Goal: Information Seeking & Learning: Learn about a topic

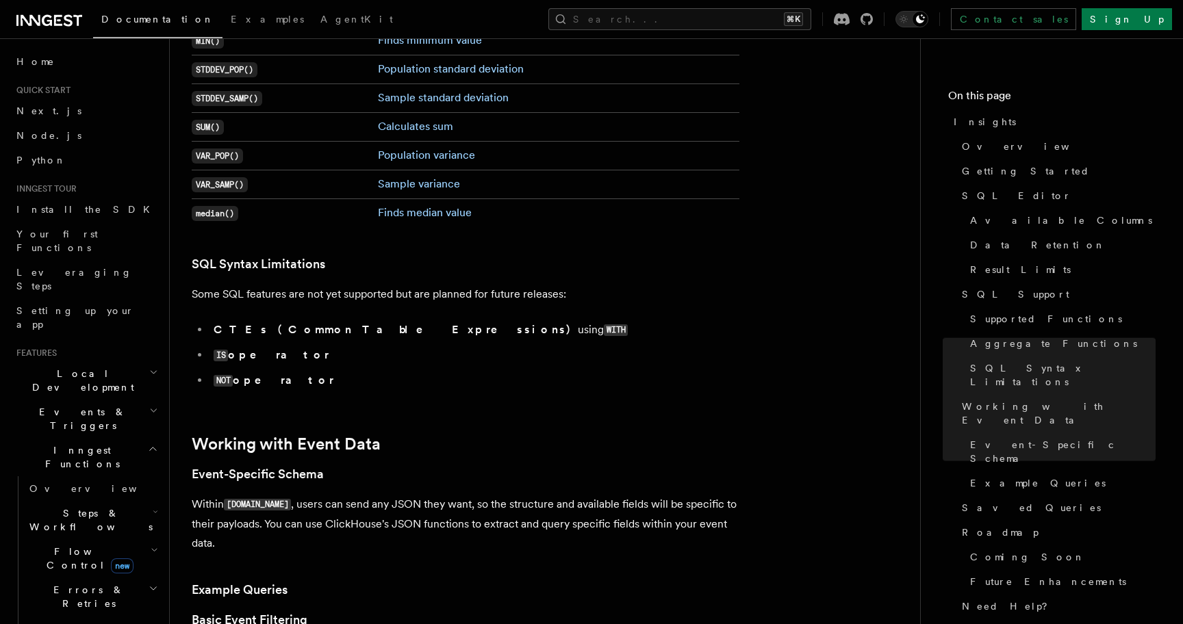
scroll to position [3254, 0]
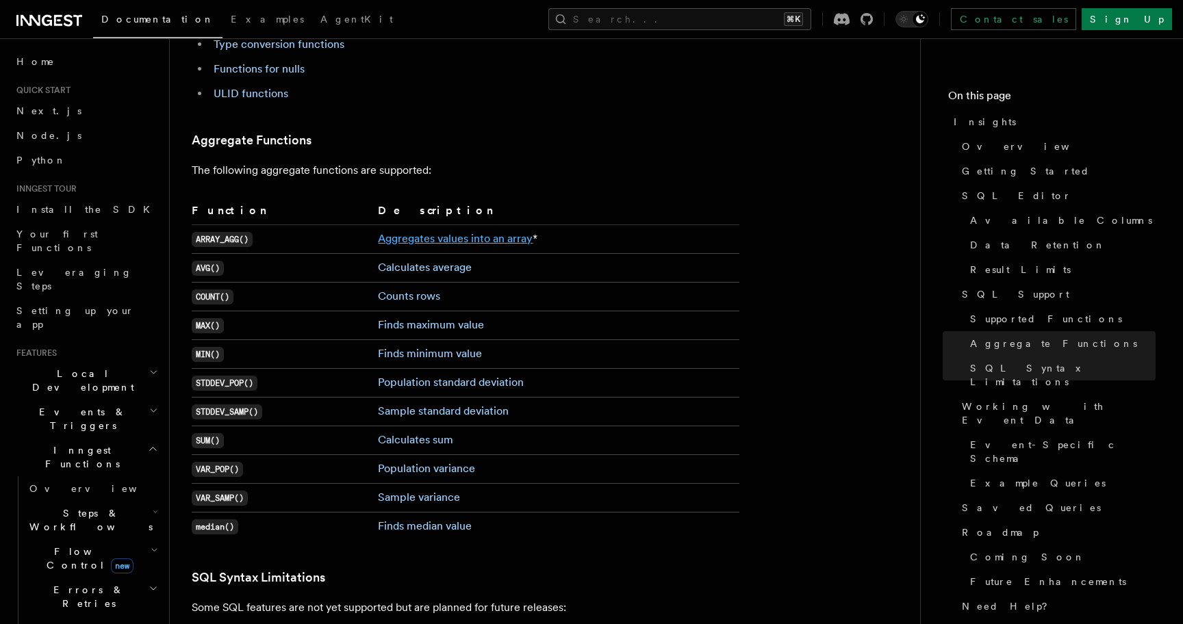
click at [459, 232] on link "Aggregates values into an array" at bounding box center [455, 238] width 155 height 13
click at [429, 261] on link "Calculates average" at bounding box center [425, 267] width 94 height 13
click at [408, 289] on link "Counts rows" at bounding box center [409, 295] width 62 height 13
click at [419, 318] on link "Finds maximum value" at bounding box center [431, 324] width 106 height 13
click at [413, 347] on link "Finds minimum value" at bounding box center [430, 353] width 104 height 13
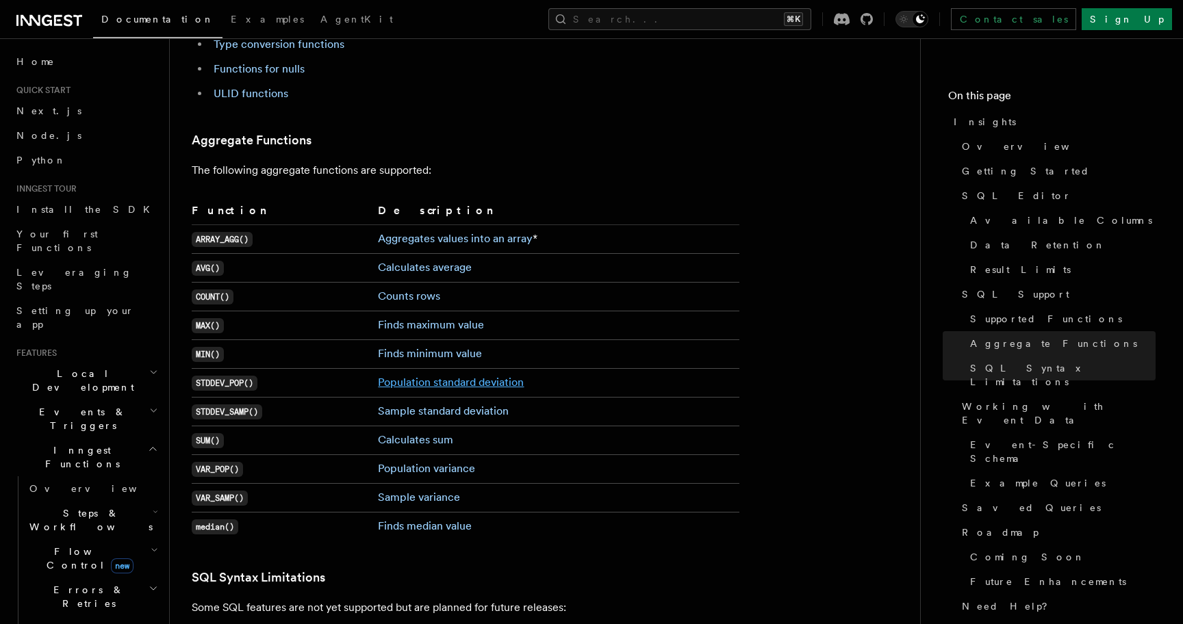
click at [420, 376] on link "Population standard deviation" at bounding box center [451, 382] width 146 height 13
click at [414, 404] on link "Sample standard deviation" at bounding box center [443, 410] width 131 height 13
click at [409, 433] on link "Calculates sum" at bounding box center [415, 439] width 75 height 13
click at [408, 462] on link "Population variance" at bounding box center [426, 468] width 97 height 13
click at [397, 491] on link "Sample variance" at bounding box center [419, 497] width 82 height 13
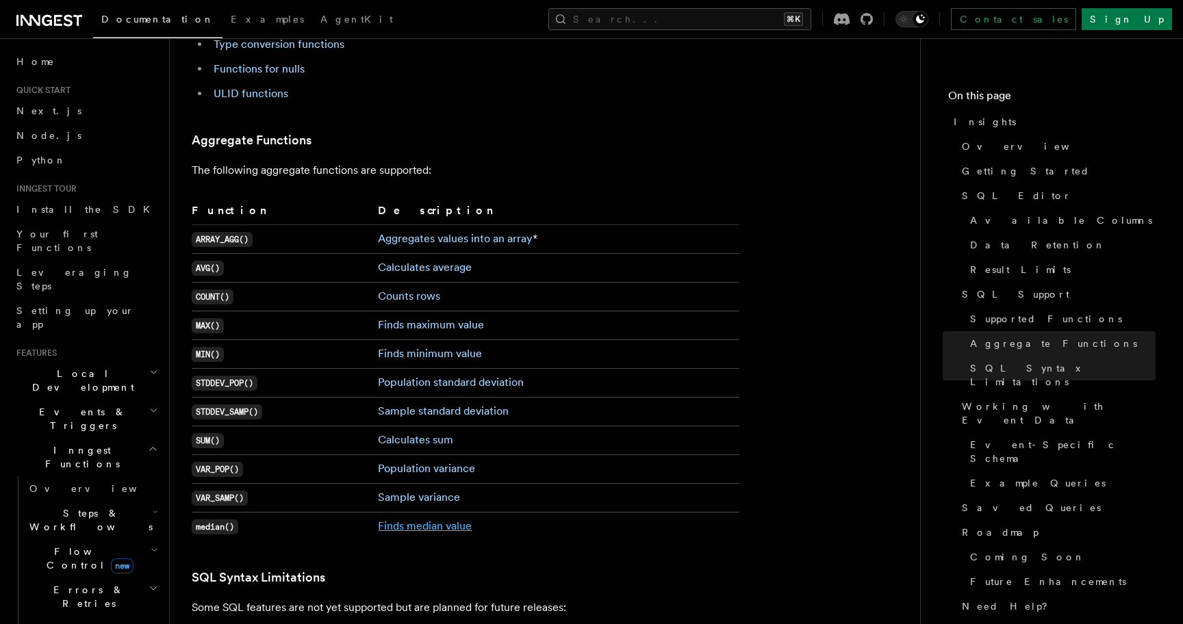
click at [397, 519] on link "Finds median value" at bounding box center [425, 525] width 94 height 13
